Goal: Navigation & Orientation: Go to known website

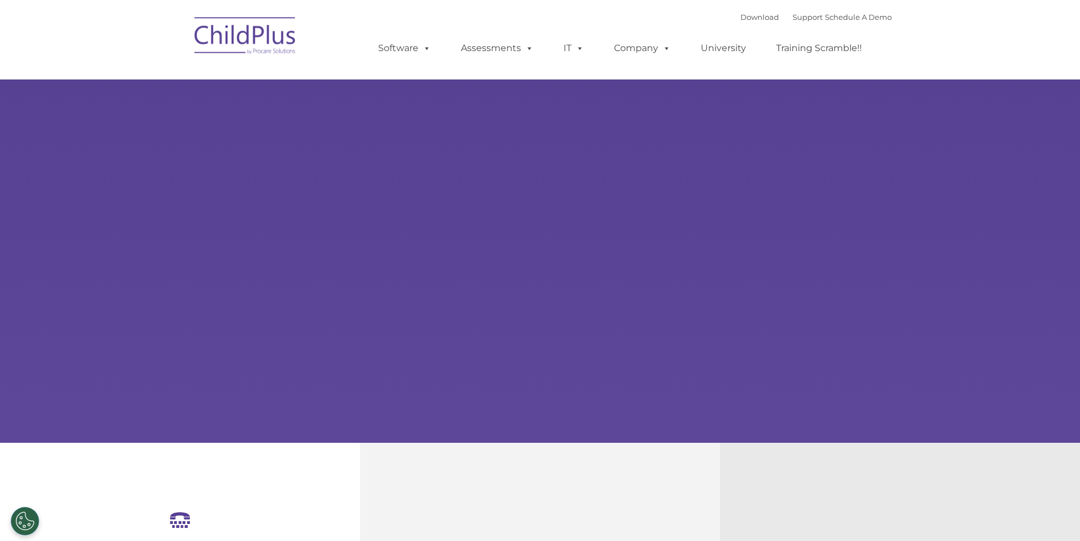
select select "MEDIUM"
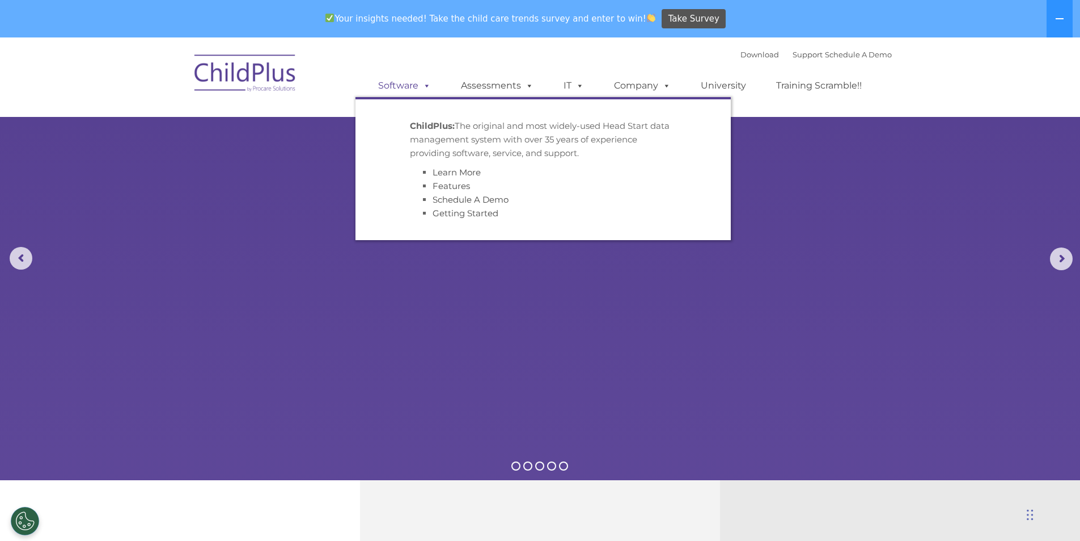
click at [421, 83] on span at bounding box center [425, 85] width 12 height 11
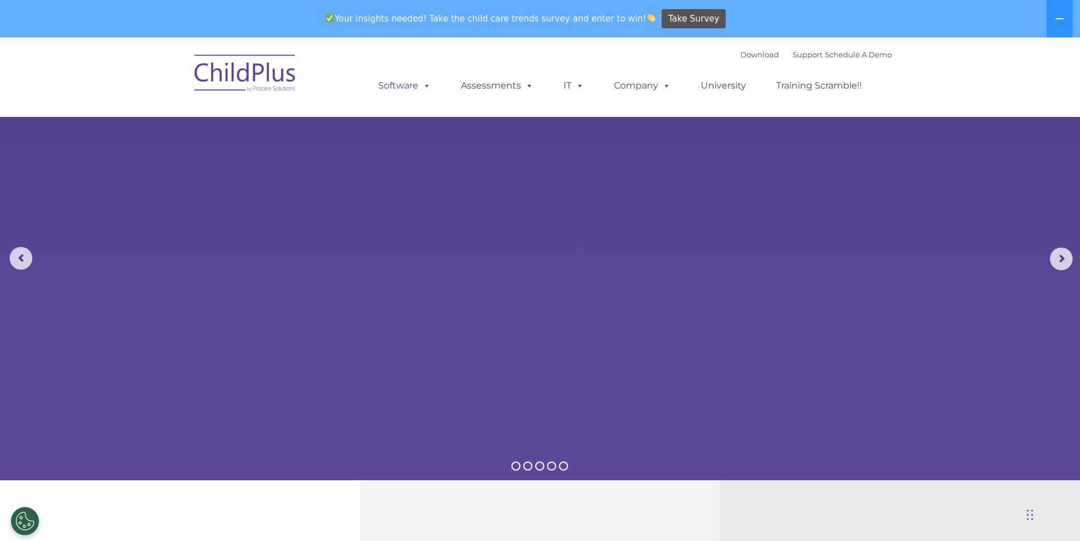
click at [421, 83] on span at bounding box center [425, 85] width 12 height 11
click at [1066, 22] on button at bounding box center [1060, 18] width 26 height 37
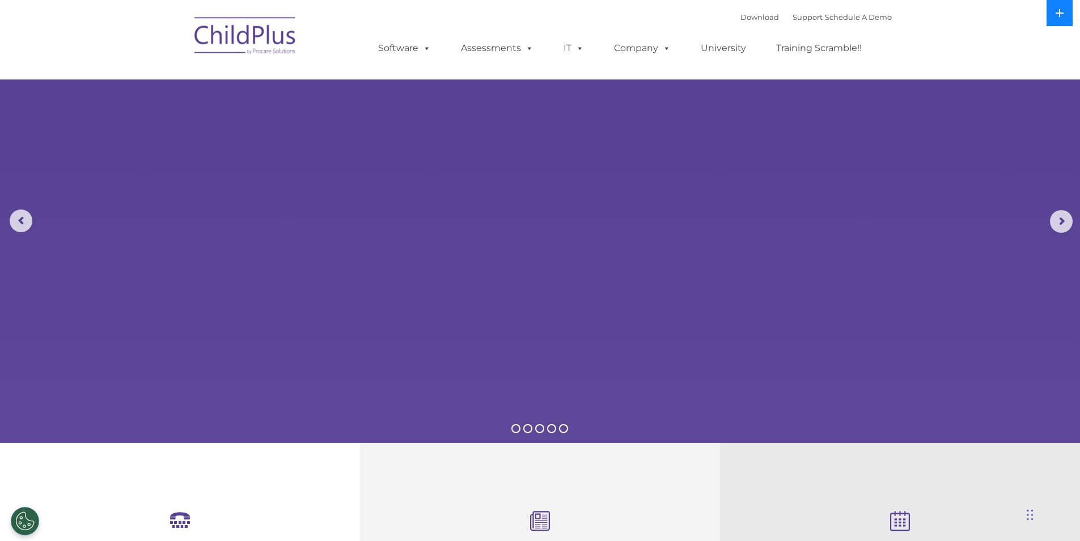
click at [1066, 22] on button at bounding box center [1060, 13] width 26 height 26
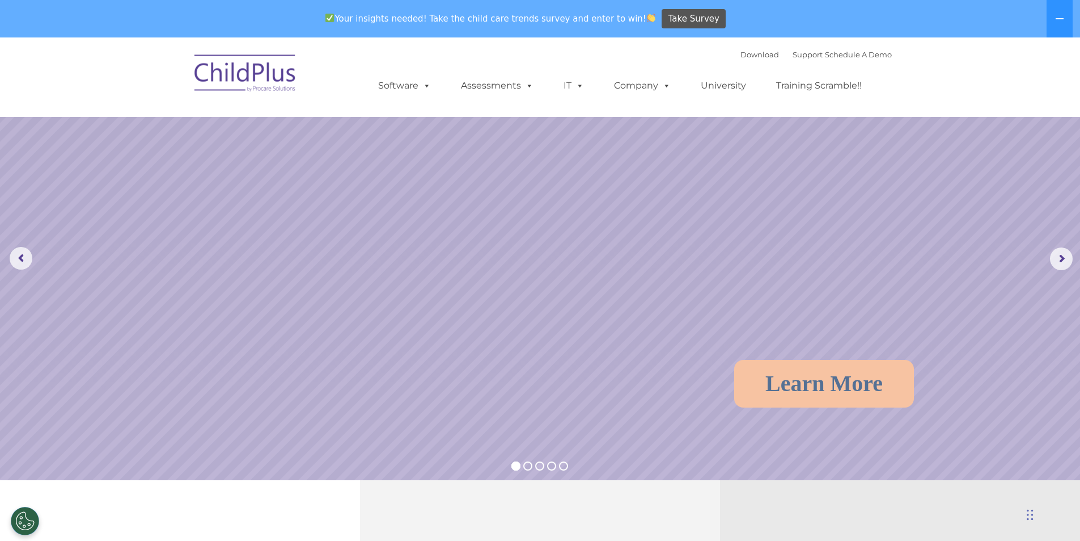
click at [256, 60] on img at bounding box center [245, 75] width 113 height 57
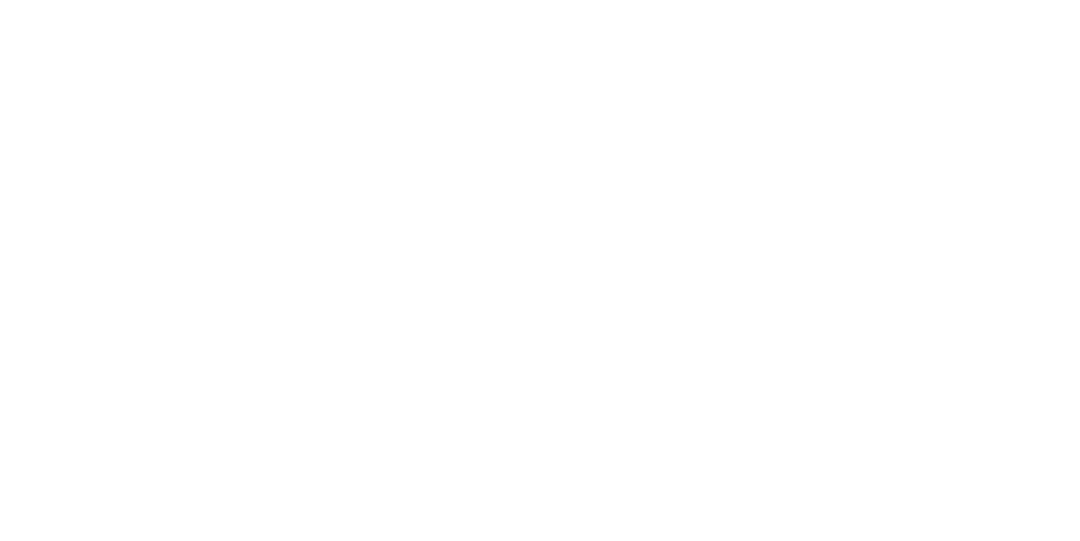
type input ""
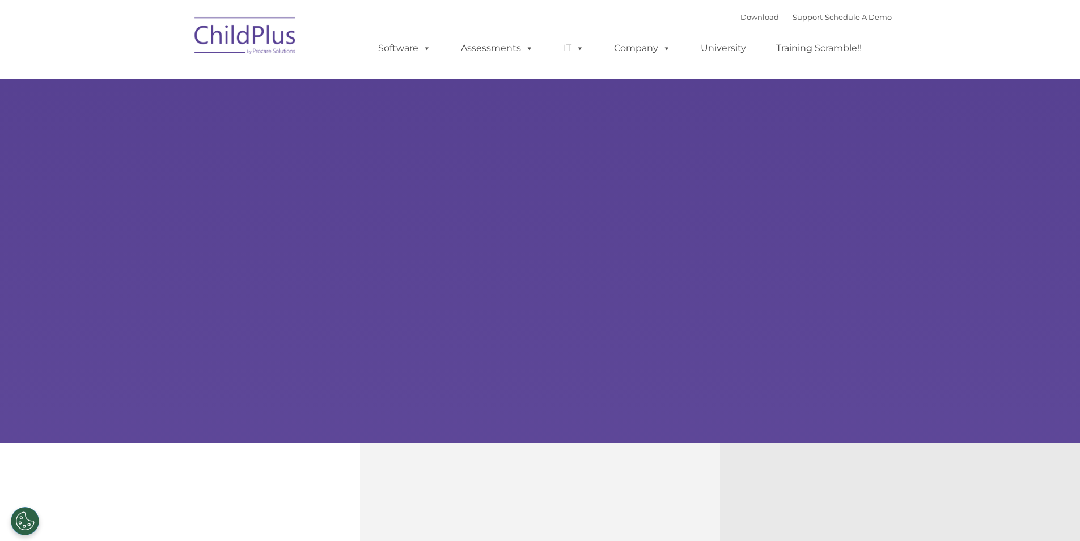
select select "MEDIUM"
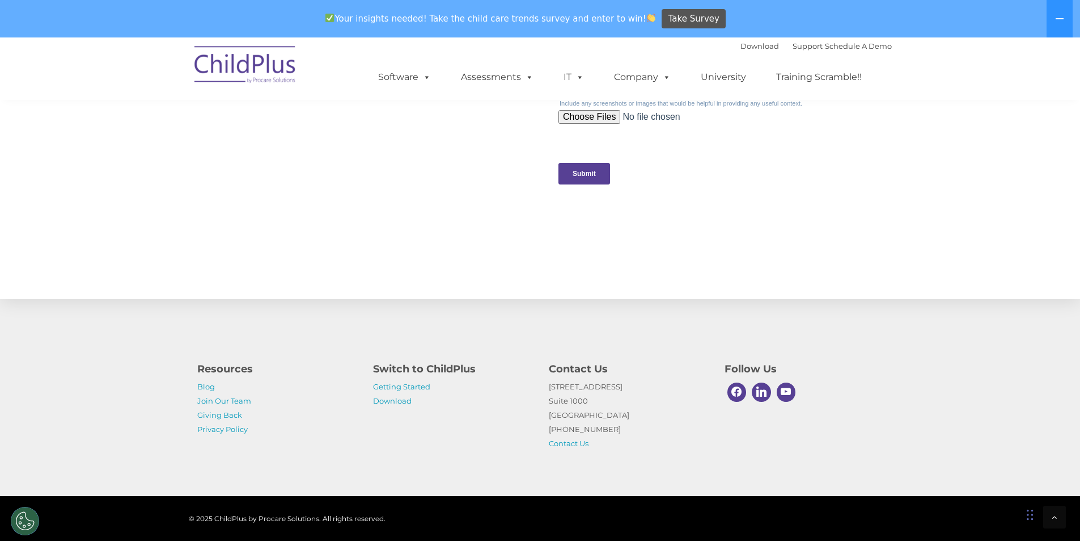
scroll to position [1133, 0]
